Goal: Task Accomplishment & Management: Manage account settings

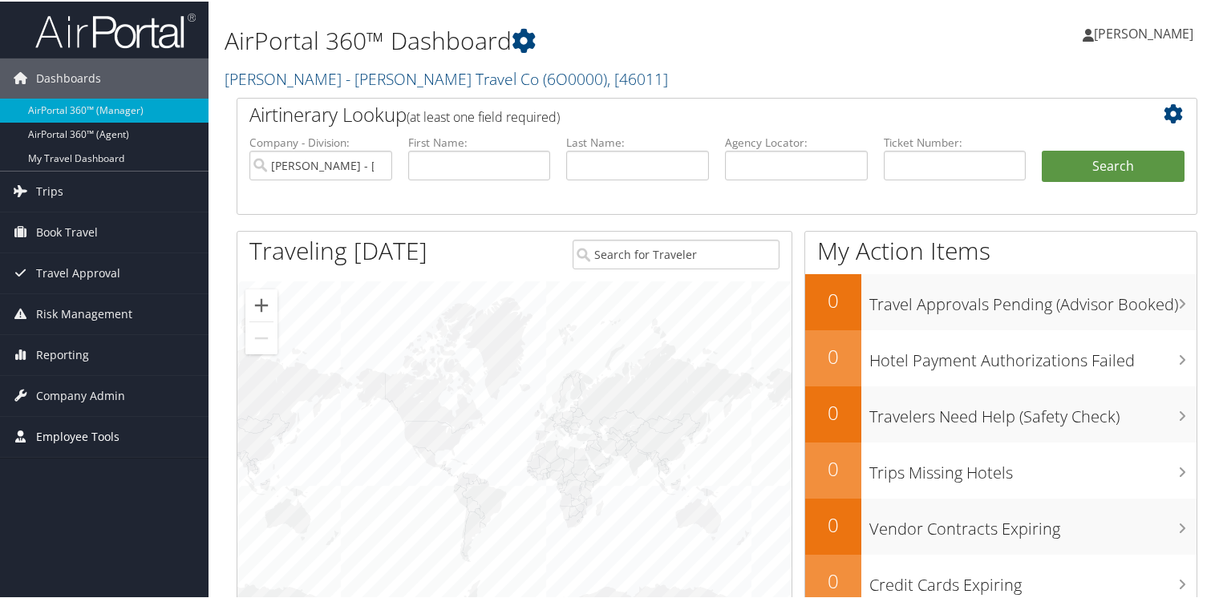
click at [62, 435] on span "Employee Tools" at bounding box center [77, 435] width 83 height 40
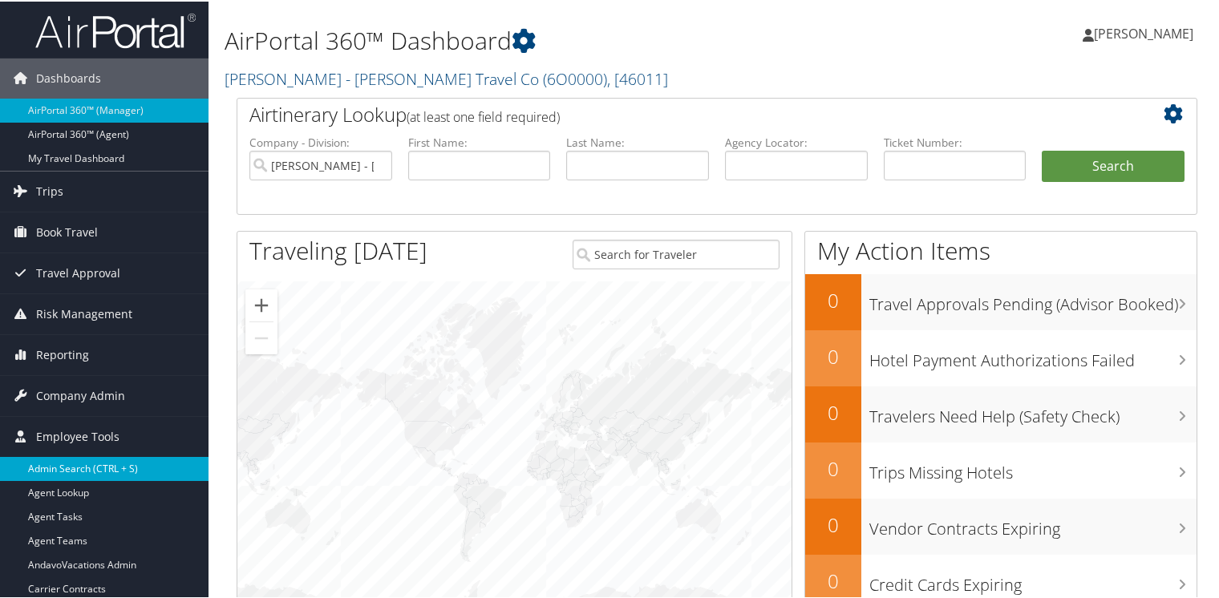
click at [63, 463] on link "Admin Search (CTRL + S)" at bounding box center [104, 467] width 208 height 24
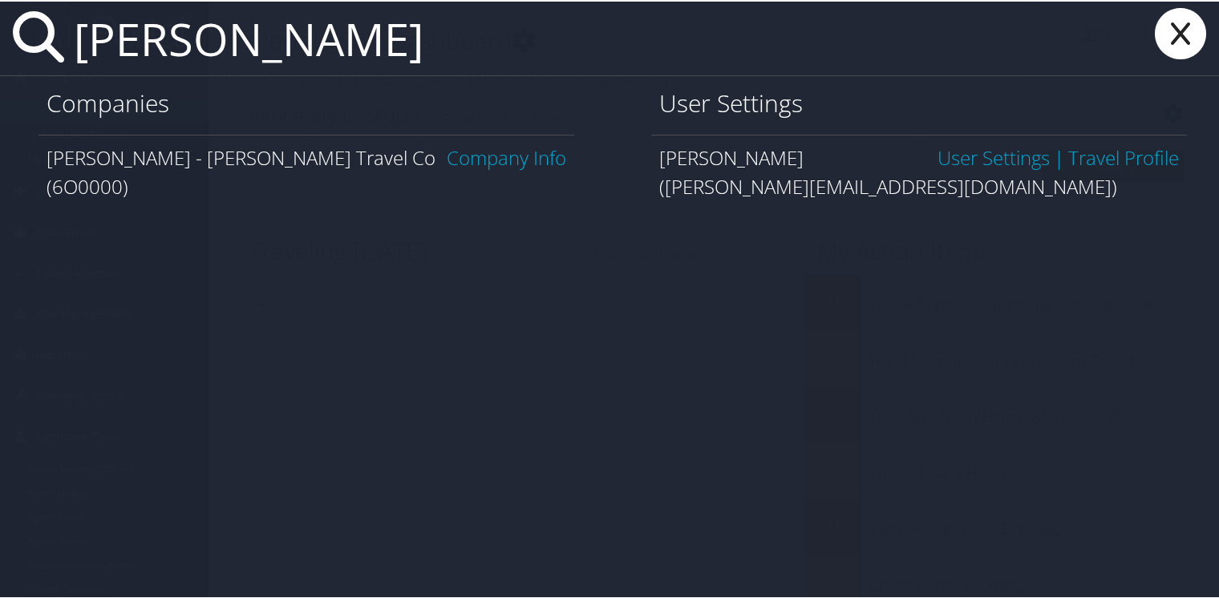
type input "debbie rosenthal"
click at [995, 156] on link "User Settings" at bounding box center [993, 156] width 112 height 26
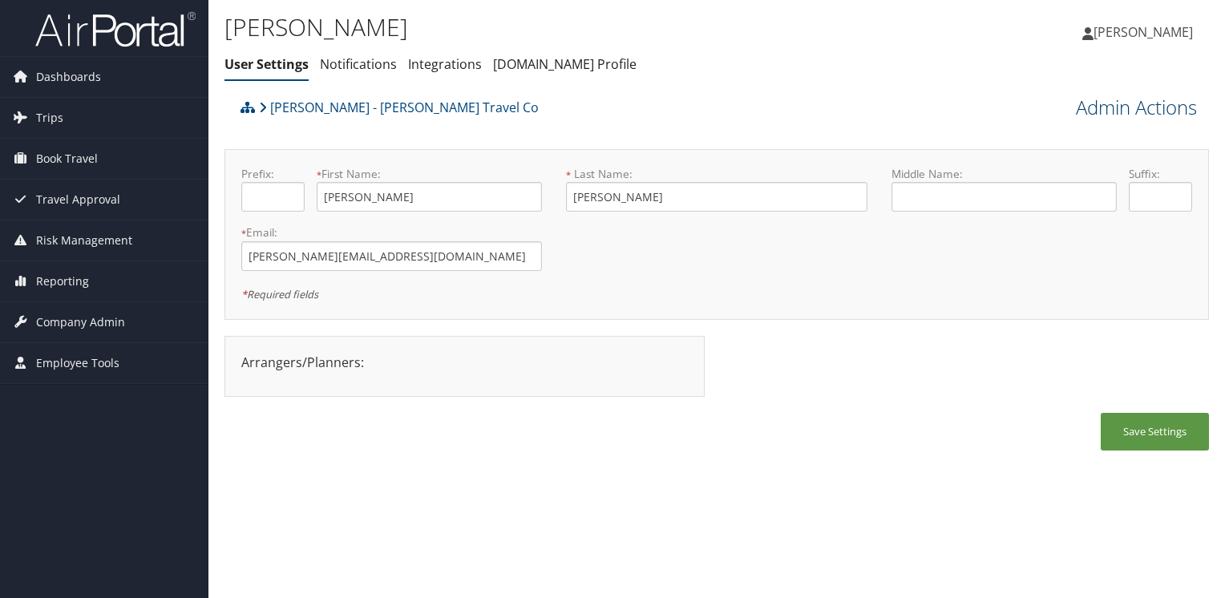
click at [1143, 104] on link "Admin Actions" at bounding box center [1136, 107] width 121 height 27
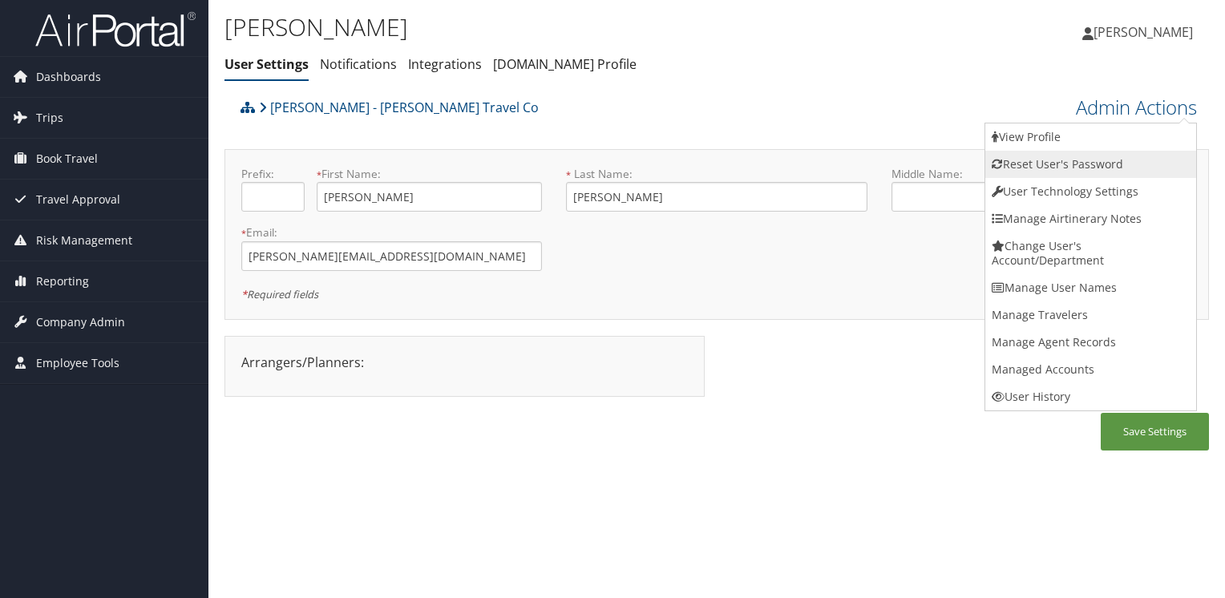
click at [1053, 162] on link "Reset User's Password" at bounding box center [1090, 164] width 211 height 27
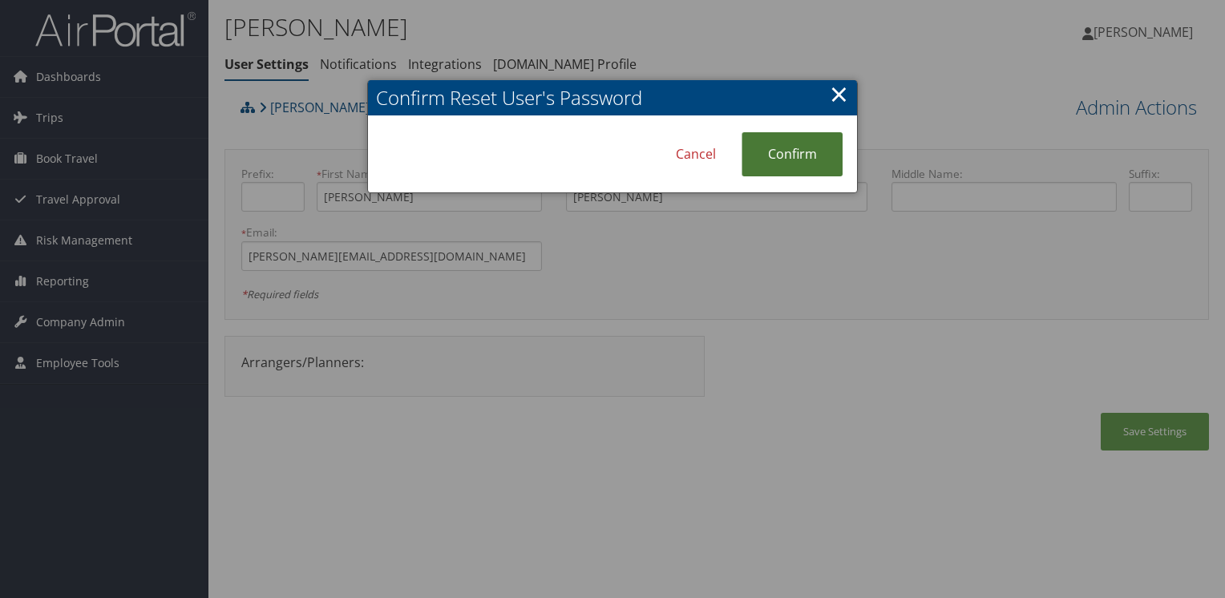
click at [789, 156] on link "Confirm" at bounding box center [792, 154] width 101 height 44
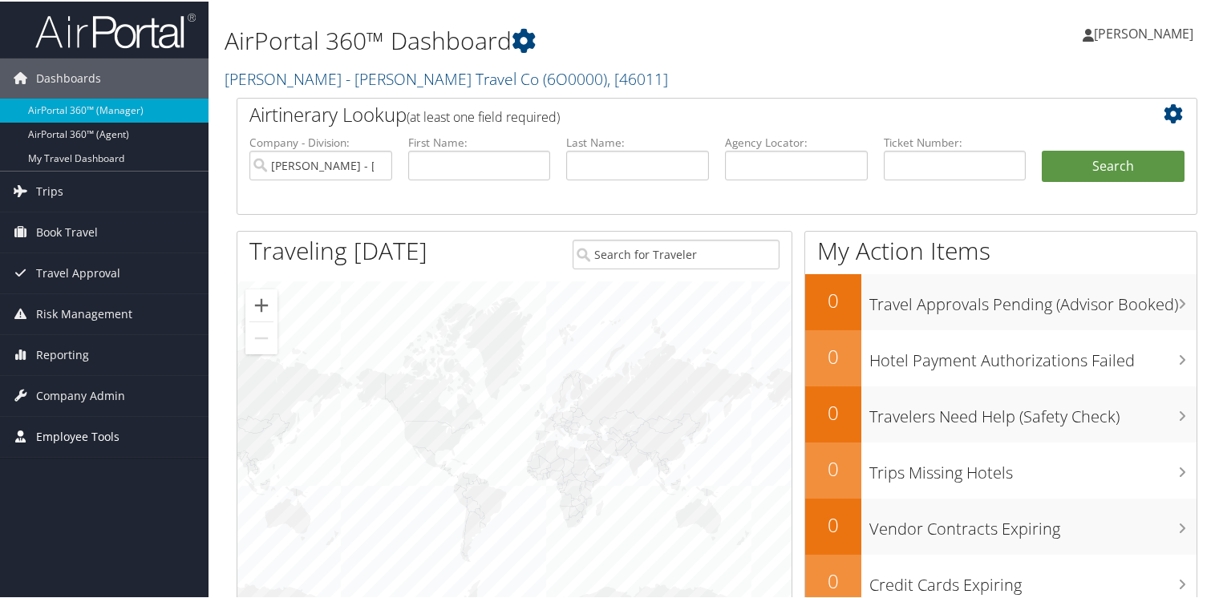
click at [36, 426] on span "Employee Tools" at bounding box center [77, 435] width 83 height 40
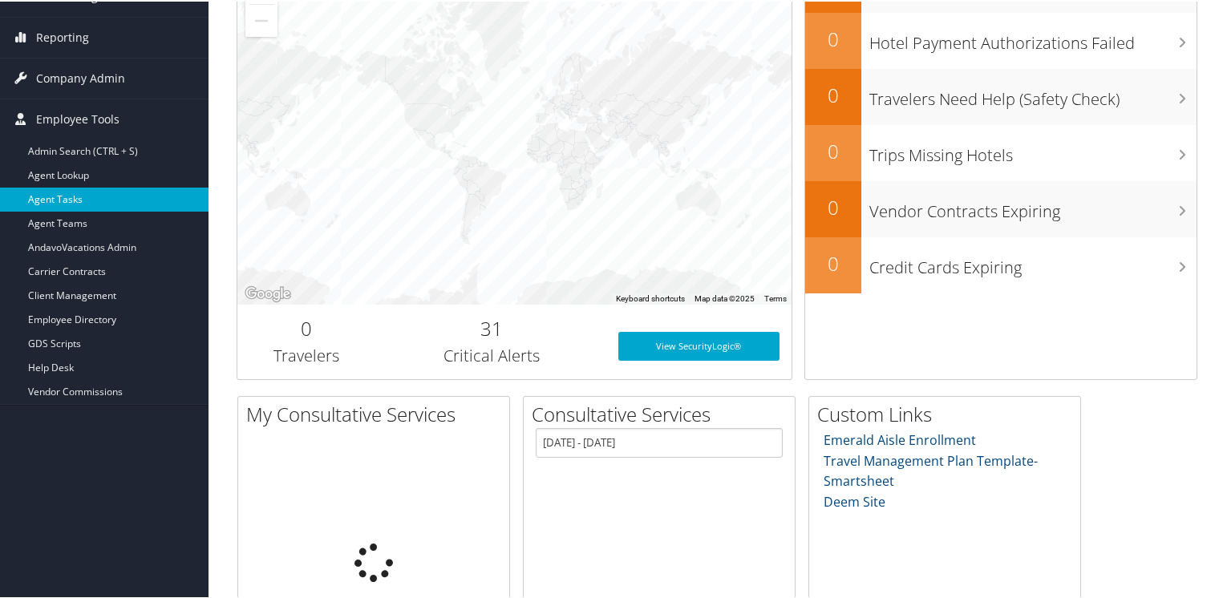
scroll to position [321, 0]
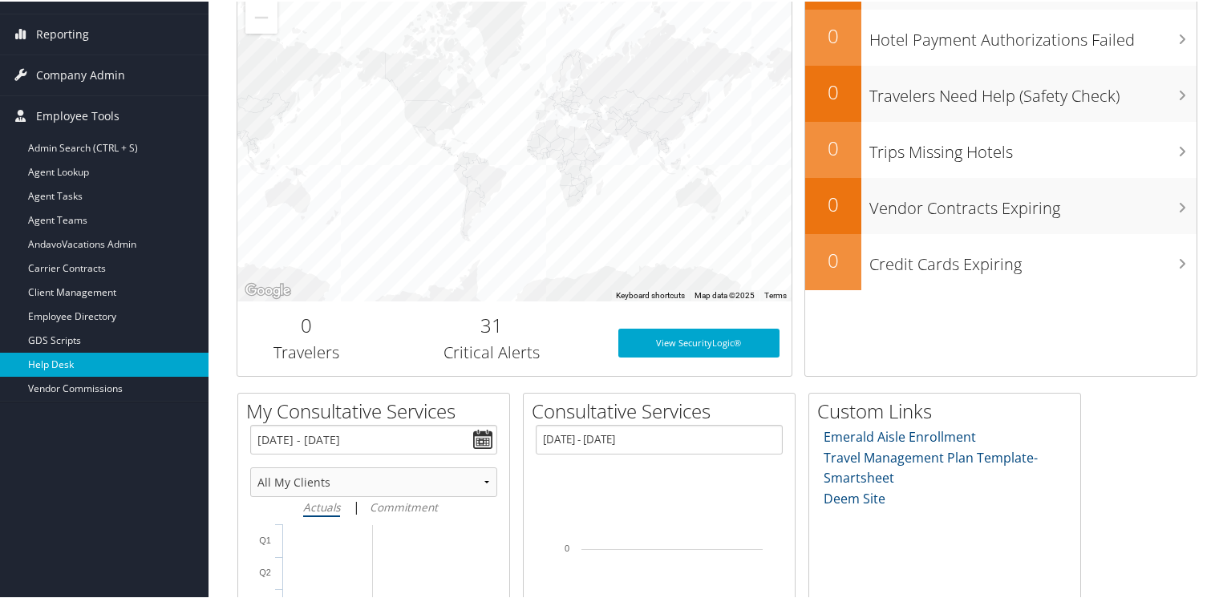
click at [55, 355] on link "Help Desk" at bounding box center [104, 363] width 208 height 24
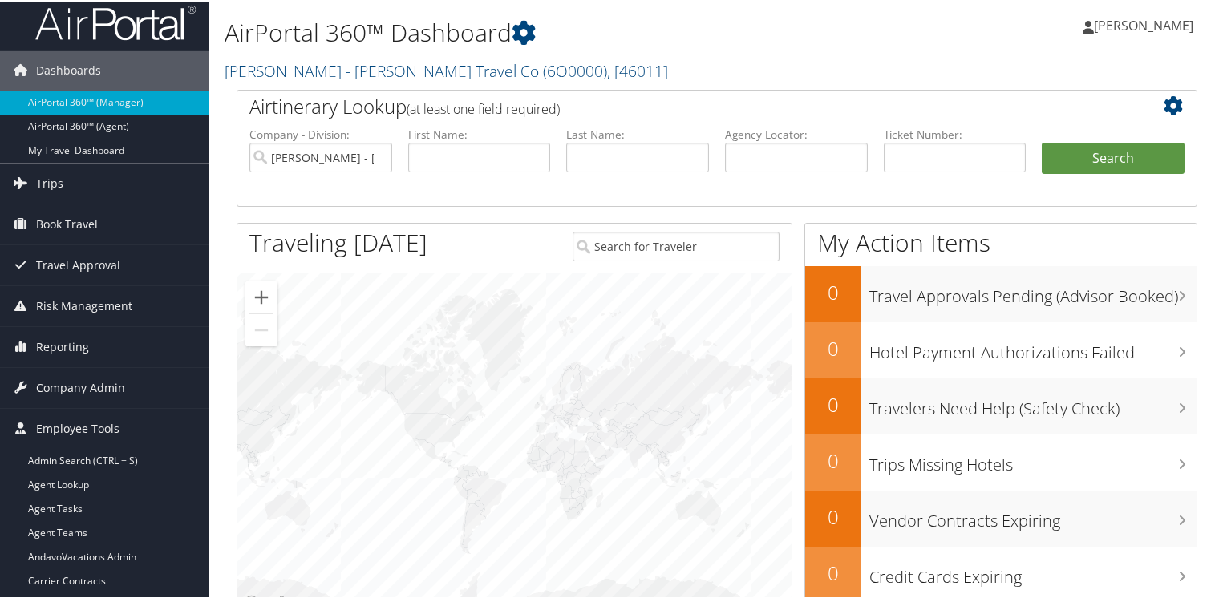
scroll to position [0, 0]
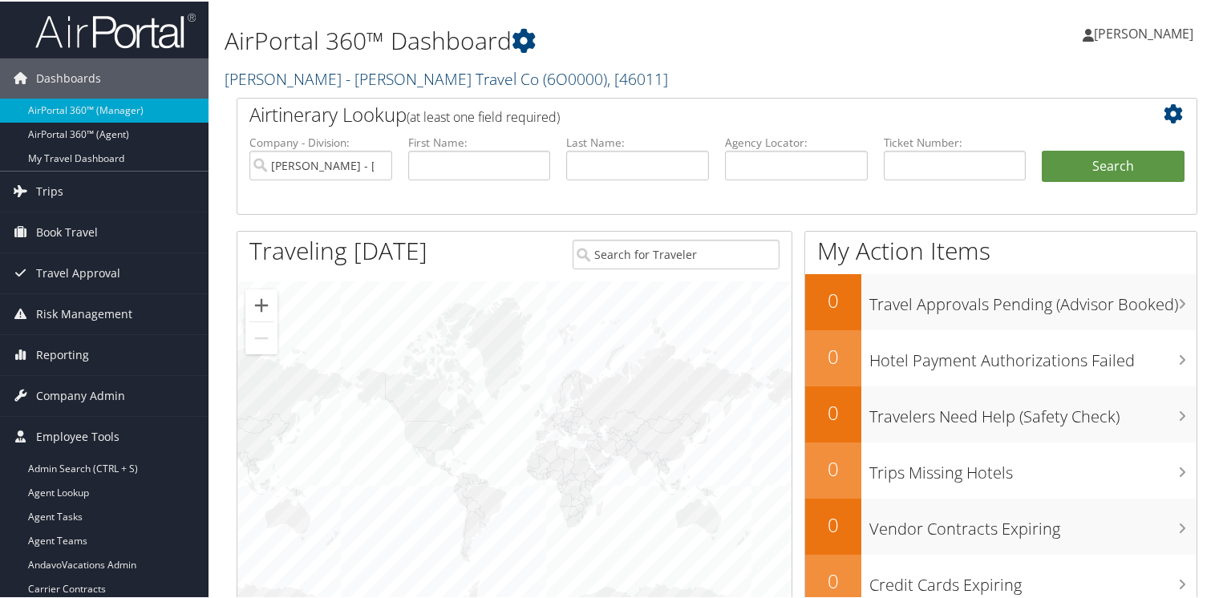
click at [247, 74] on link "Debbie Rosenthal - Oriana Travel Co ( 6O0000 ) , [ 46011 ]" at bounding box center [445, 78] width 443 height 22
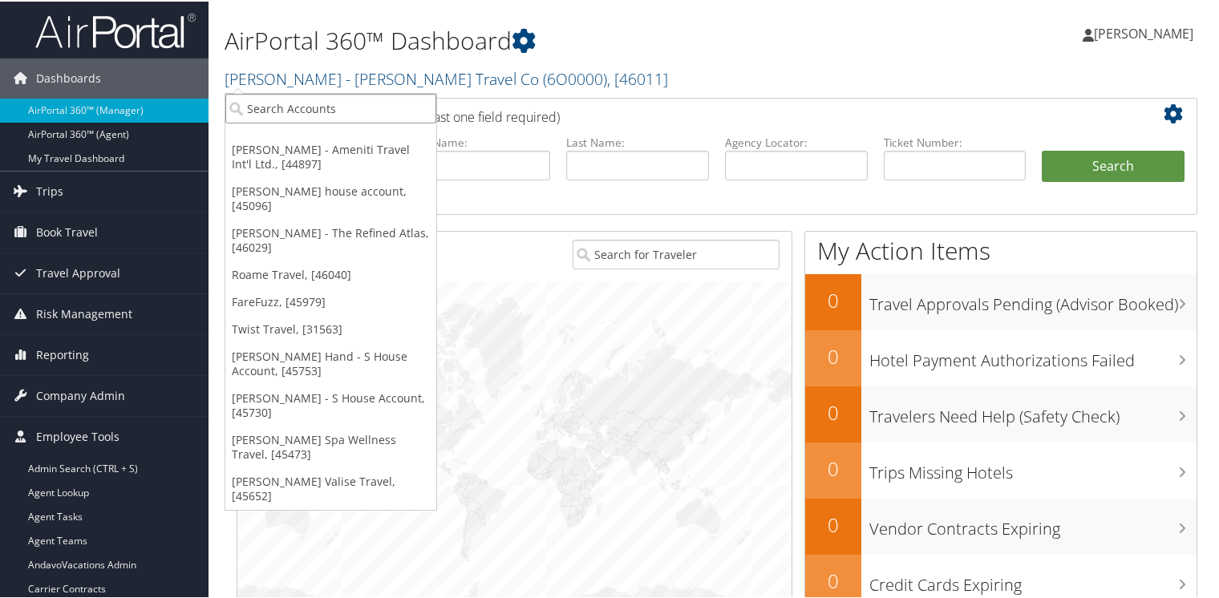
drag, startPoint x: 247, startPoint y: 74, endPoint x: 244, endPoint y: 101, distance: 27.4
click at [244, 101] on input "search" at bounding box center [330, 107] width 211 height 30
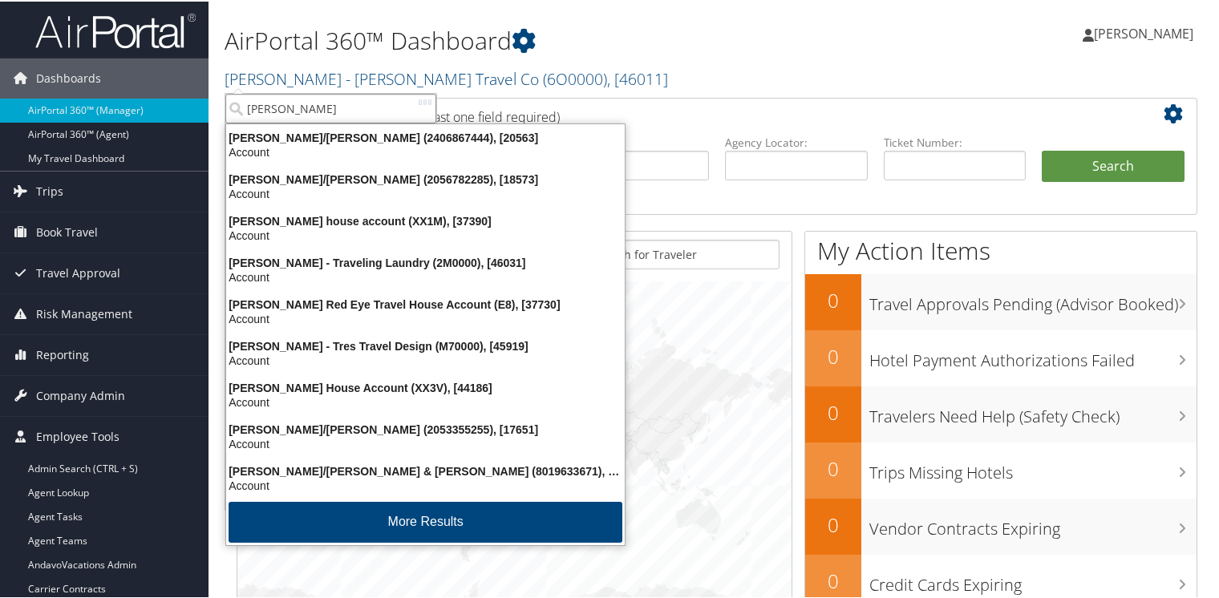
type input "melissa t"
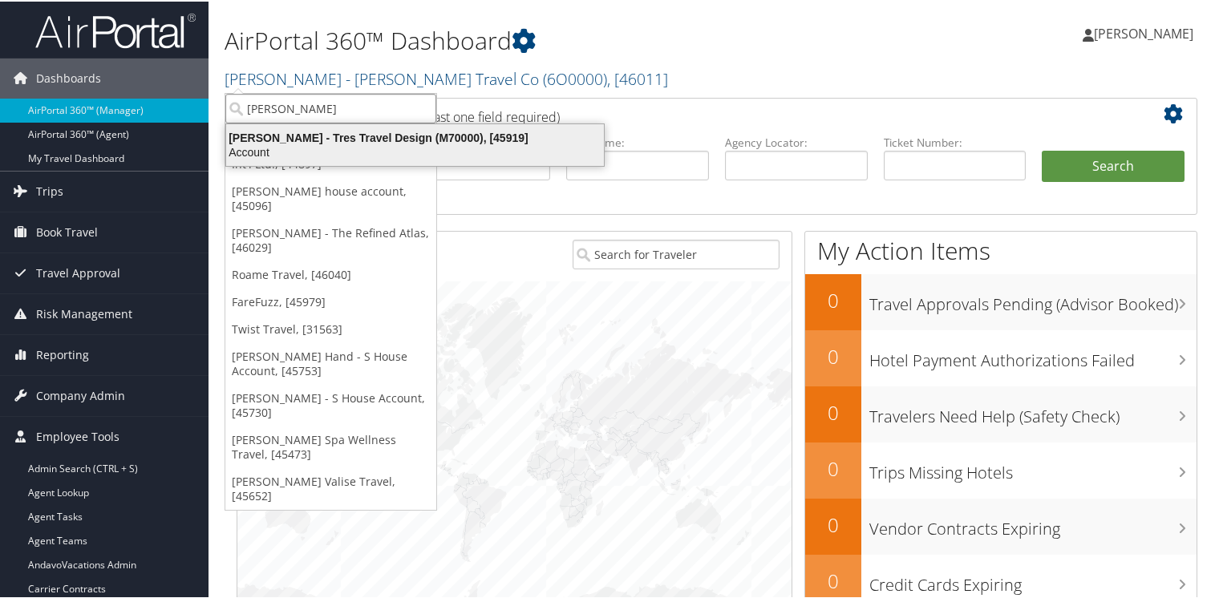
click at [266, 135] on div "Melissa Tresidder - Tres Travel Design (M70000), [45919]" at bounding box center [414, 136] width 397 height 14
